Goal: Find specific page/section: Find specific page/section

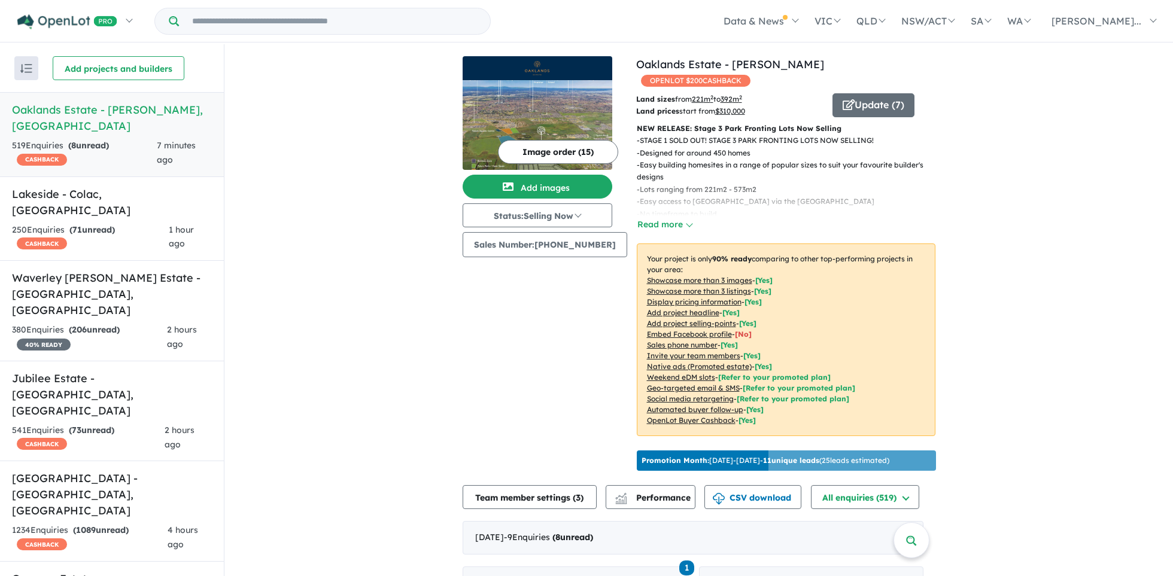
scroll to position [2727, 0]
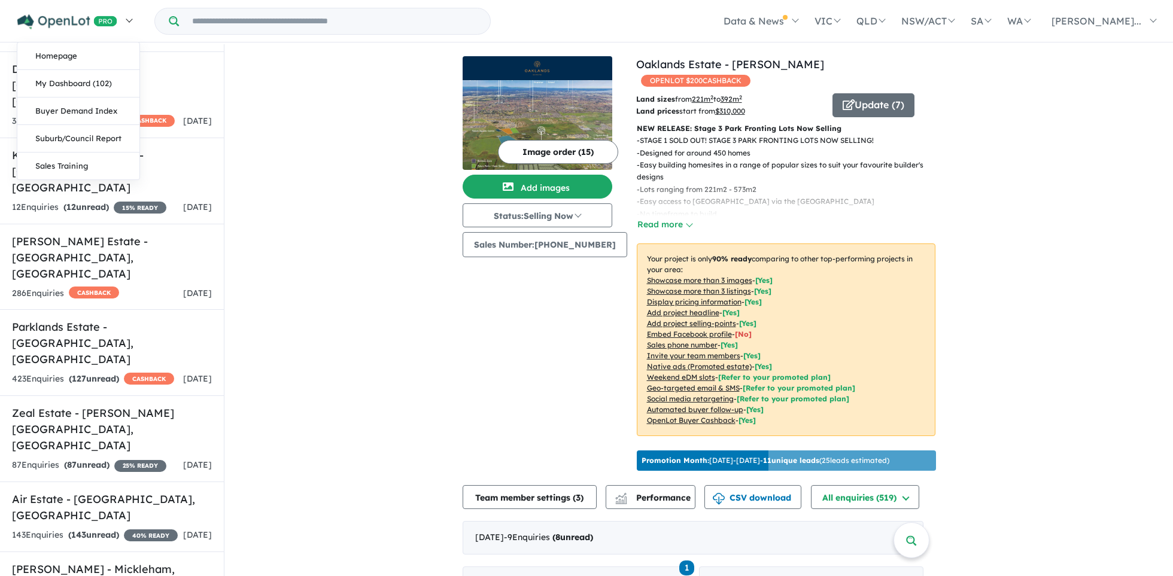
click at [39, 19] on img at bounding box center [67, 21] width 100 height 15
click at [53, 54] on link "Homepage" at bounding box center [78, 56] width 122 height 28
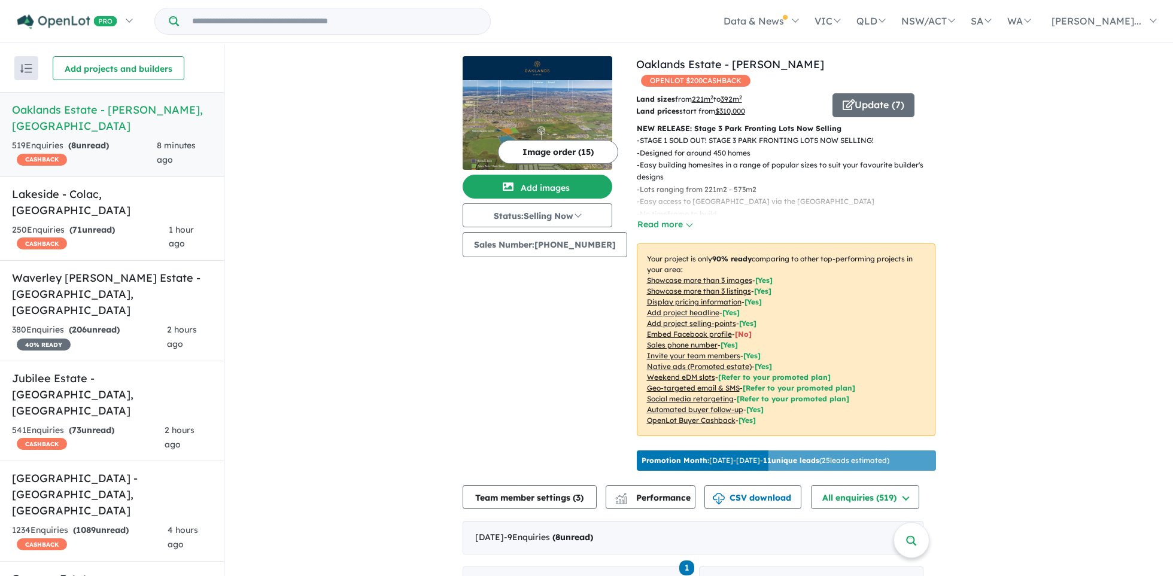
scroll to position [2727, 0]
